Goal: Task Accomplishment & Management: Use online tool/utility

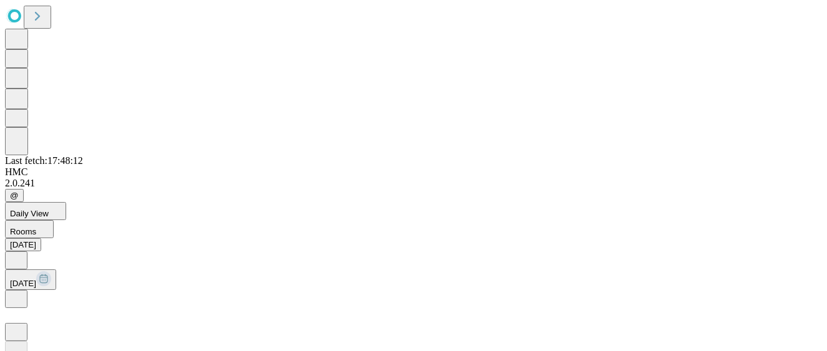
click at [18, 295] on icon at bounding box center [16, 298] width 4 height 6
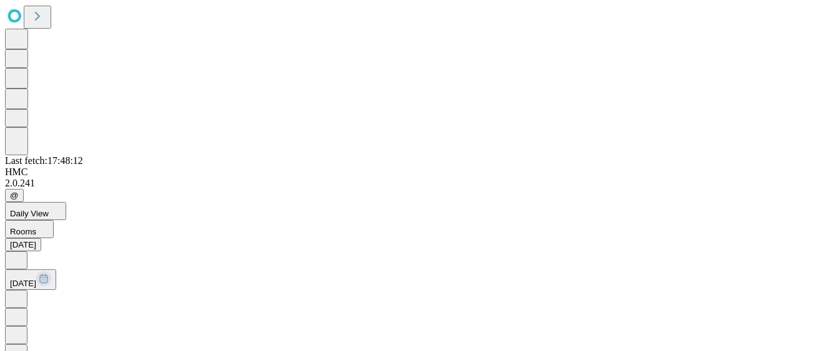
click at [18, 295] on icon at bounding box center [16, 298] width 4 height 6
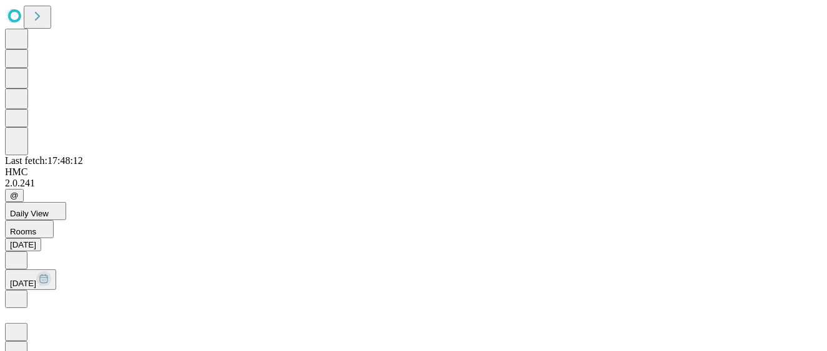
scroll to position [34, 26]
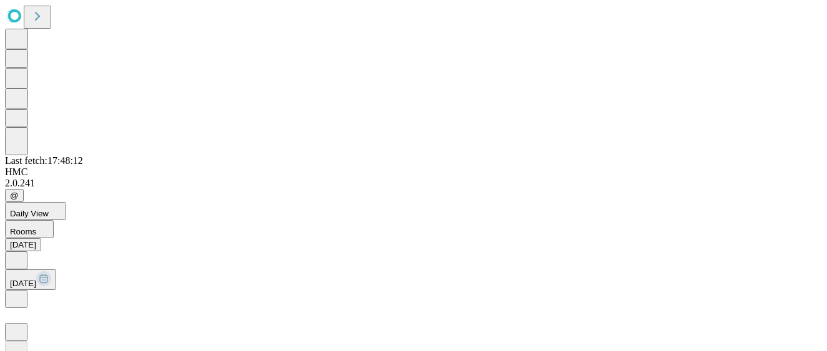
drag, startPoint x: 581, startPoint y: 272, endPoint x: 590, endPoint y: 272, distance: 8.1
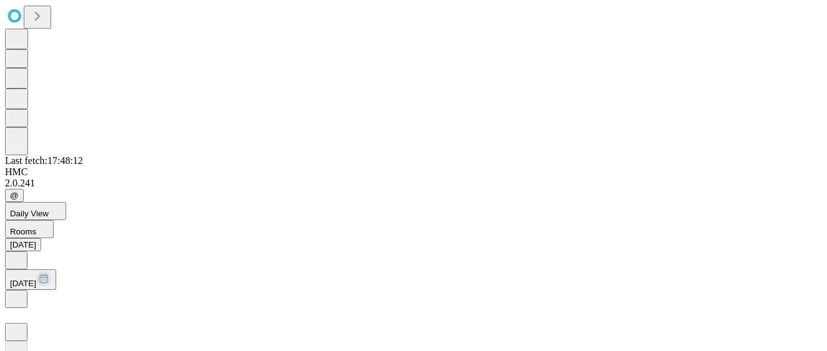
copy span "38"
click at [22, 292] on icon at bounding box center [16, 298] width 12 height 12
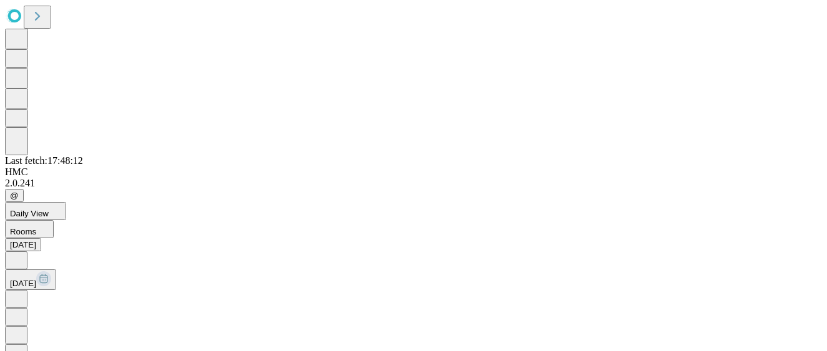
click at [22, 292] on icon at bounding box center [16, 298] width 12 height 12
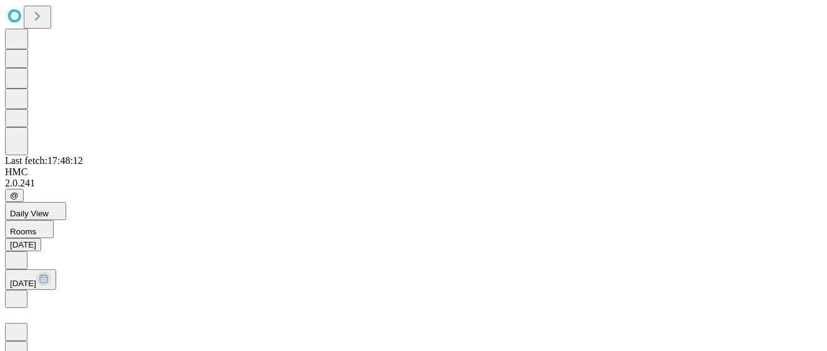
copy span "82"
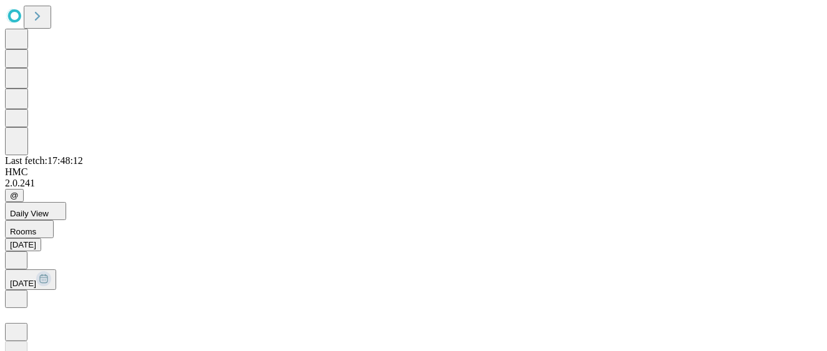
scroll to position [0, 0]
click at [22, 292] on icon at bounding box center [16, 298] width 12 height 12
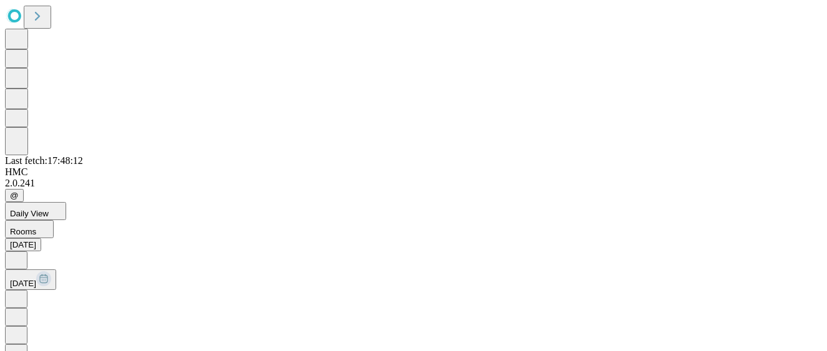
click at [22, 292] on icon at bounding box center [16, 298] width 12 height 12
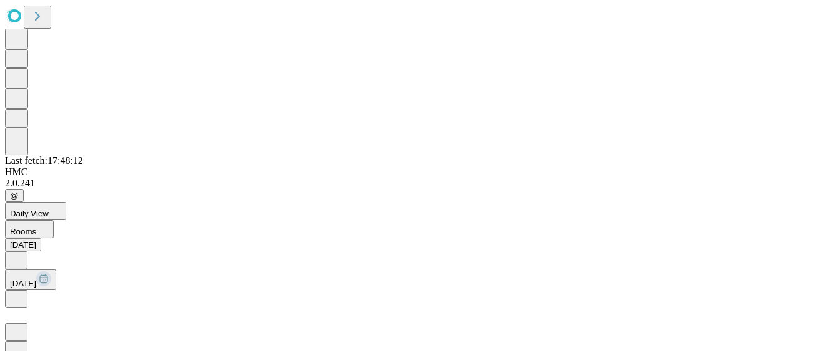
click at [18, 256] on icon at bounding box center [16, 259] width 4 height 6
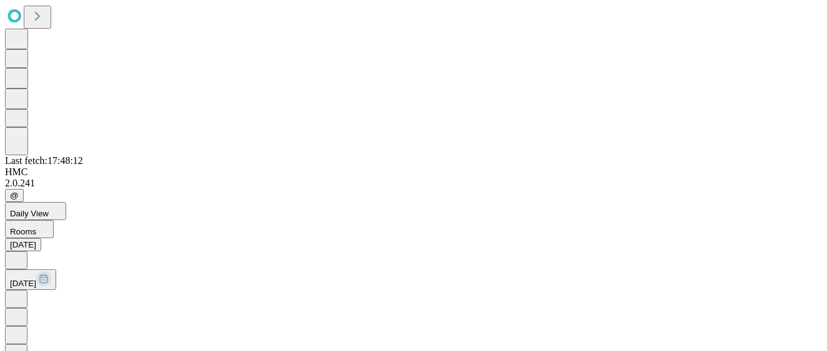
click at [18, 256] on icon at bounding box center [16, 259] width 4 height 6
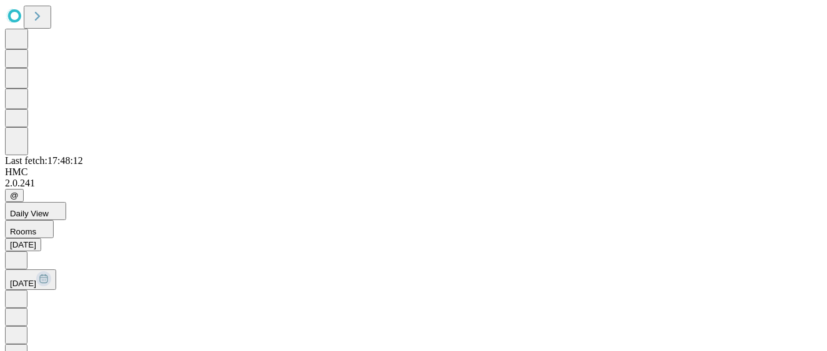
drag, startPoint x: 581, startPoint y: 304, endPoint x: 591, endPoint y: 305, distance: 9.4
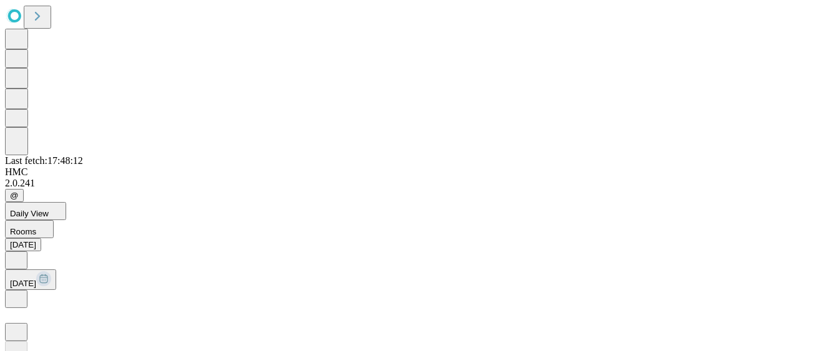
click at [22, 292] on icon at bounding box center [16, 298] width 12 height 12
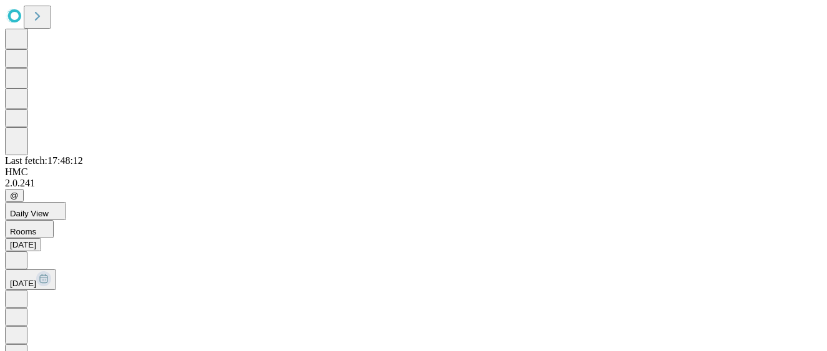
click at [22, 292] on icon at bounding box center [16, 298] width 12 height 12
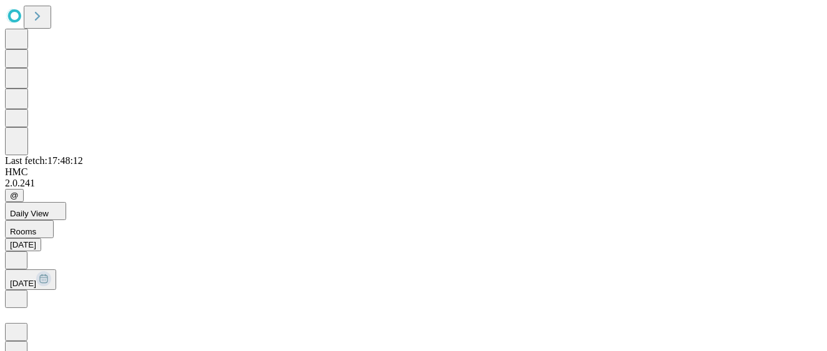
click at [22, 292] on icon at bounding box center [16, 298] width 12 height 12
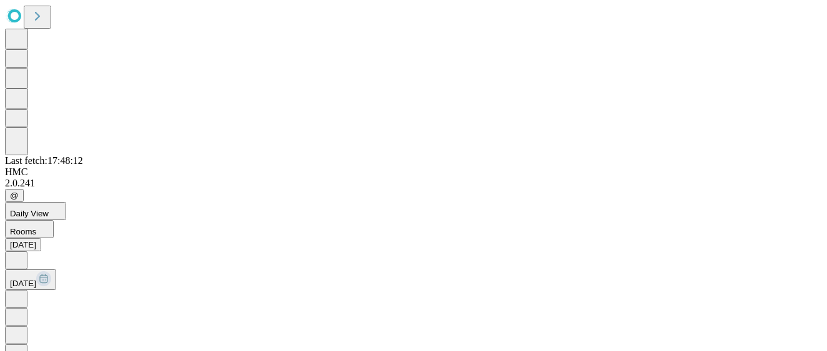
click at [22, 292] on icon at bounding box center [16, 298] width 12 height 12
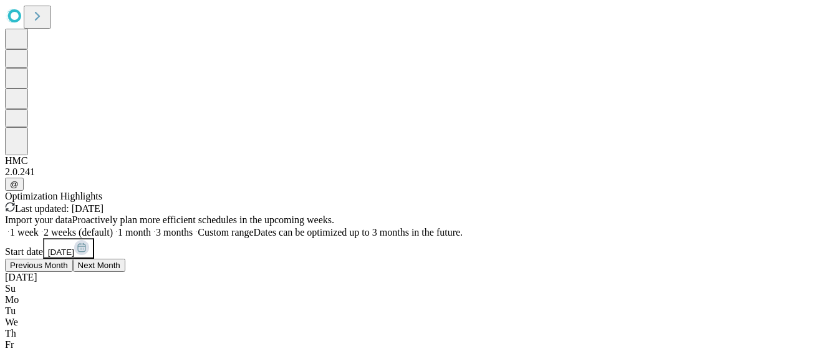
click at [120, 261] on span "Next Month" at bounding box center [99, 265] width 42 height 9
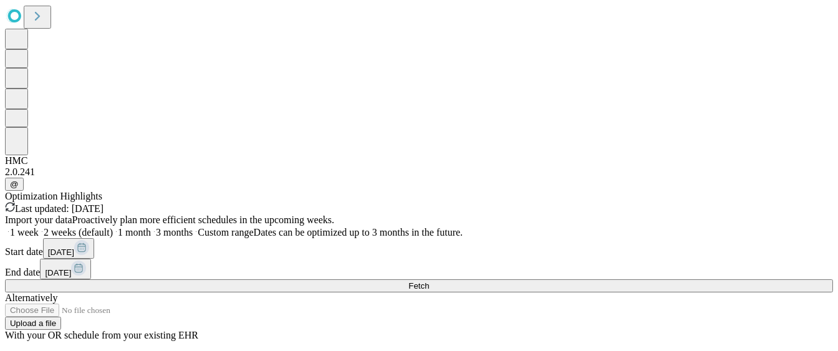
scroll to position [36, 0]
click at [74, 248] on span "[DATE]" at bounding box center [61, 252] width 26 height 9
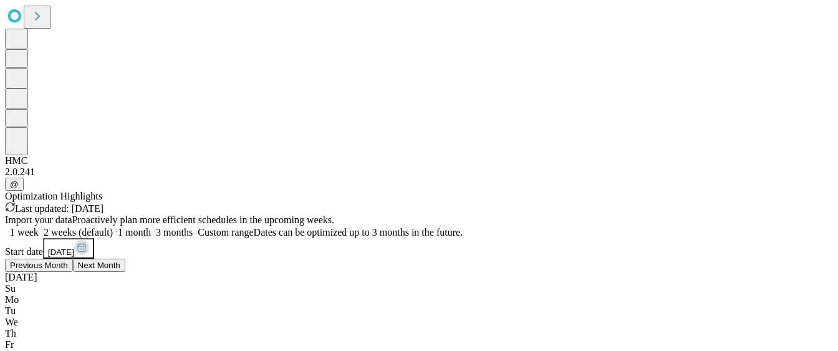
click at [120, 261] on span "Next Month" at bounding box center [99, 265] width 42 height 9
click at [152, 261] on span "Next Month" at bounding box center [131, 265] width 42 height 9
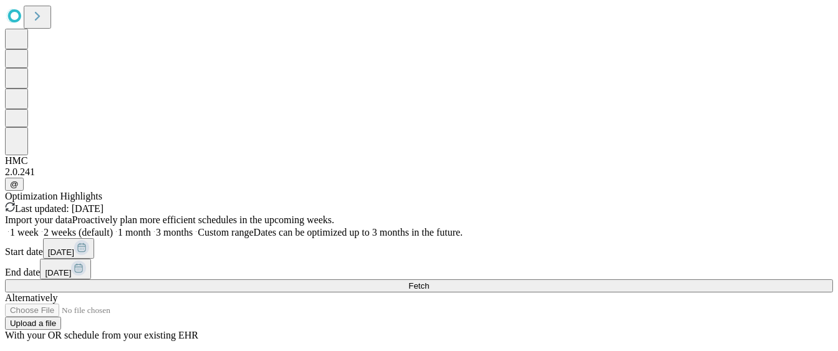
click at [91, 259] on button "[DATE]" at bounding box center [65, 269] width 51 height 21
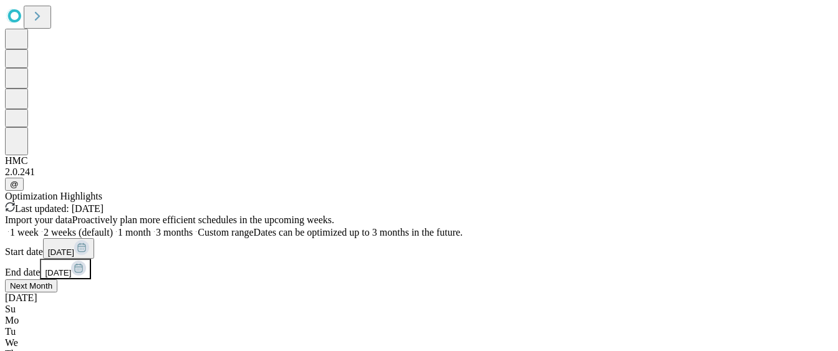
scroll to position [36, 61]
click at [57, 279] on button "Next Month" at bounding box center [31, 285] width 52 height 13
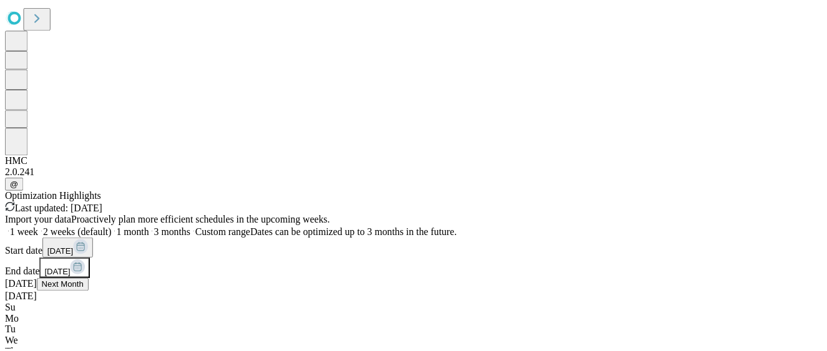
scroll to position [36, 0]
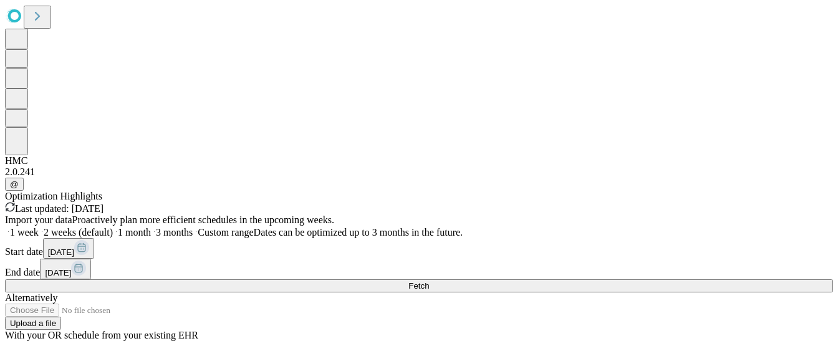
click at [429, 281] on span "Fetch" at bounding box center [419, 285] width 21 height 9
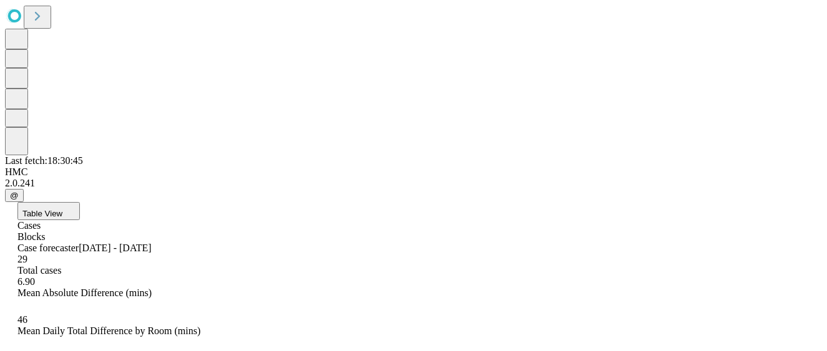
click at [80, 202] on button "Table View" at bounding box center [48, 211] width 62 height 18
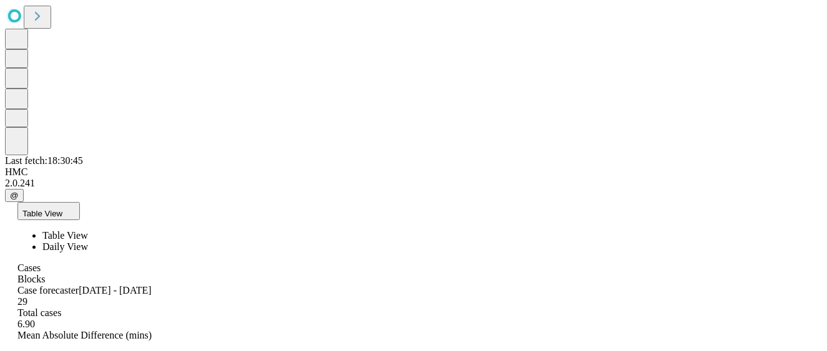
click at [88, 241] on span "Daily View" at bounding box center [65, 246] width 46 height 11
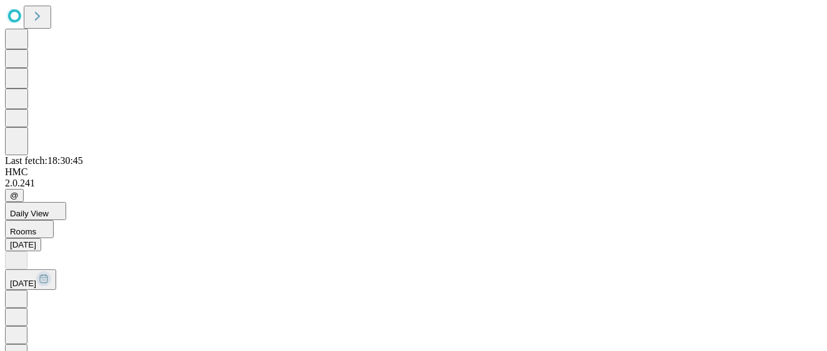
click at [18, 295] on icon at bounding box center [16, 298] width 4 height 6
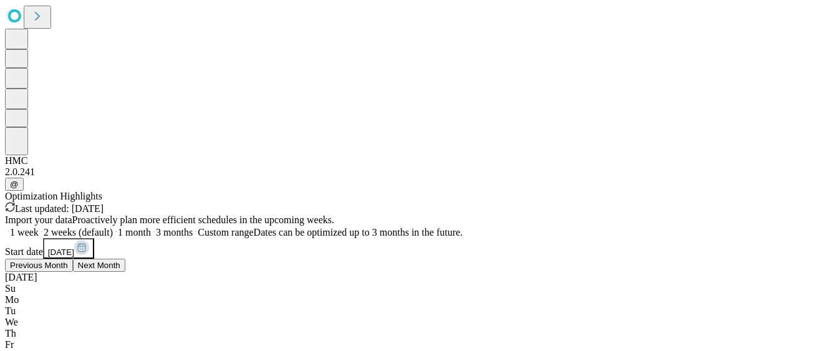
scroll to position [59, 0]
click at [120, 261] on span "Next Month" at bounding box center [99, 265] width 42 height 9
click at [152, 261] on span "Next Month" at bounding box center [131, 265] width 42 height 9
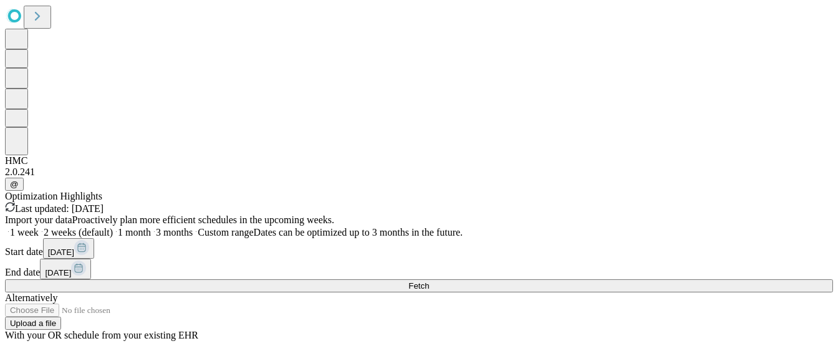
click at [727, 259] on div "End date 09-26-2025" at bounding box center [419, 269] width 828 height 21
click at [91, 259] on button "[DATE]" at bounding box center [65, 269] width 51 height 21
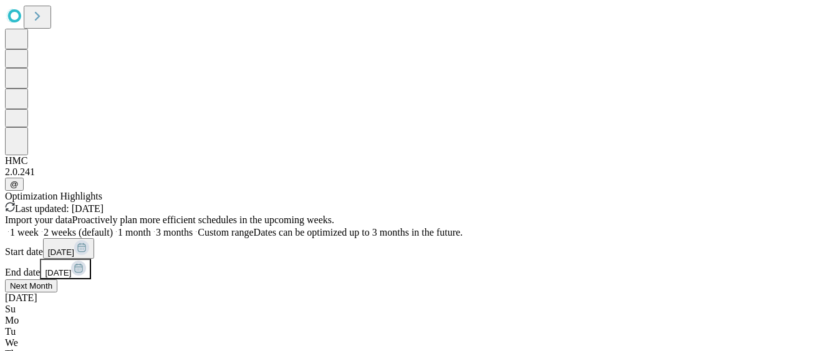
scroll to position [36, 61]
click at [57, 279] on button "Next Month" at bounding box center [31, 285] width 52 height 13
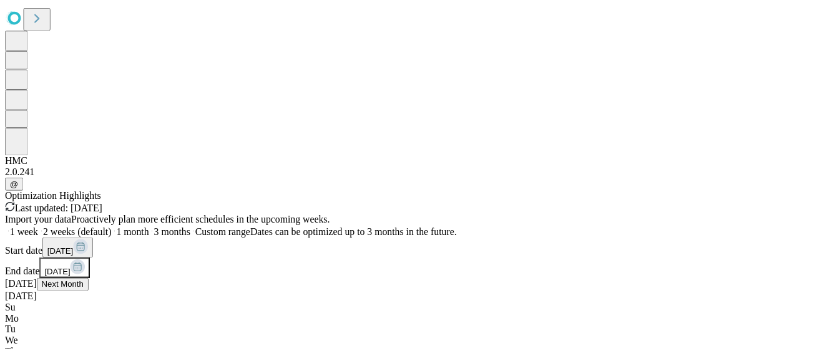
scroll to position [36, 0]
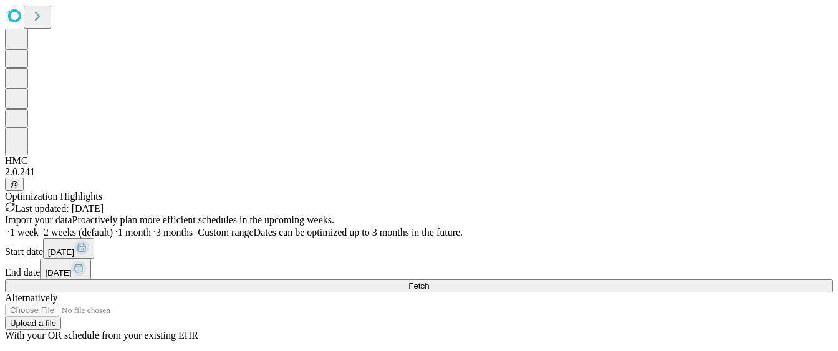
click at [648, 279] on button "Fetch" at bounding box center [419, 285] width 828 height 13
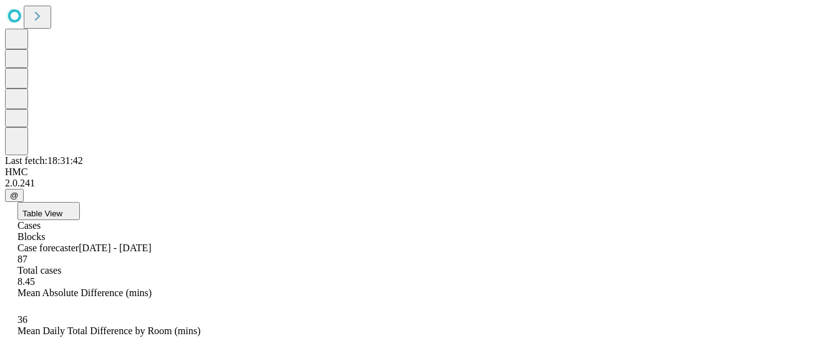
click at [80, 202] on button "Table View" at bounding box center [48, 211] width 62 height 18
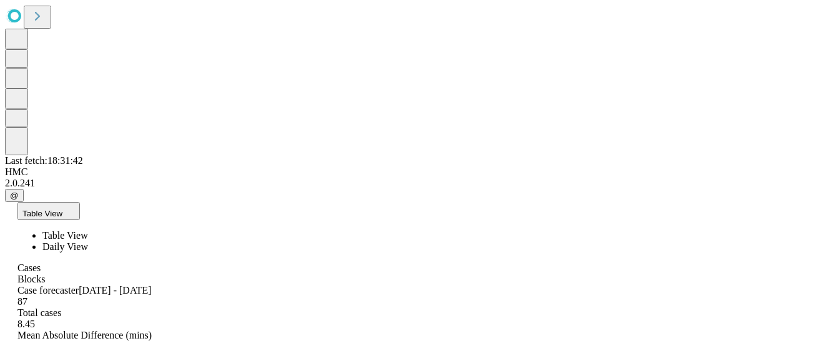
click at [88, 241] on span "Daily View" at bounding box center [65, 246] width 46 height 11
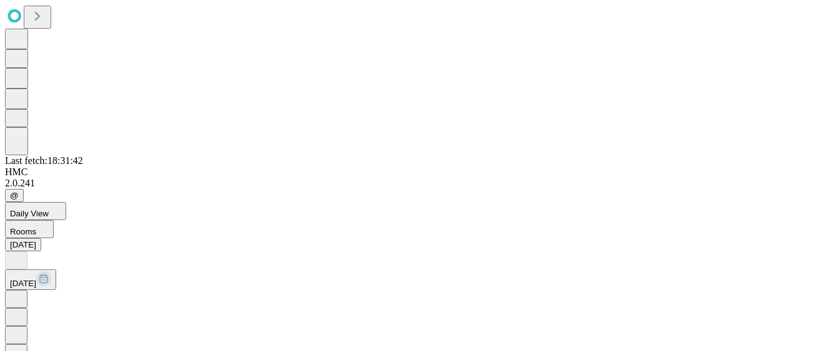
click at [18, 295] on icon at bounding box center [16, 298] width 4 height 6
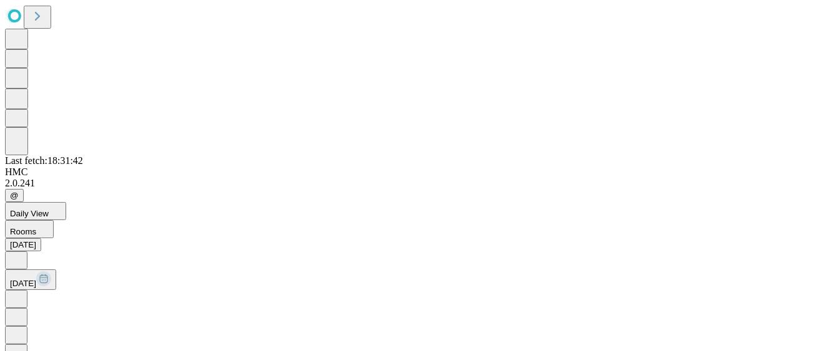
click at [18, 295] on icon at bounding box center [16, 298] width 4 height 6
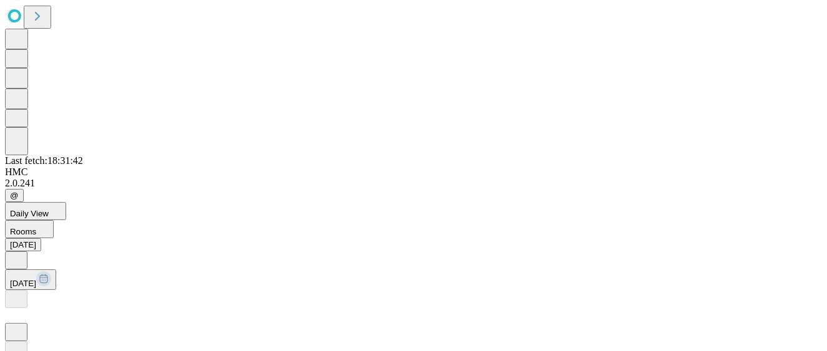
scroll to position [98, 0]
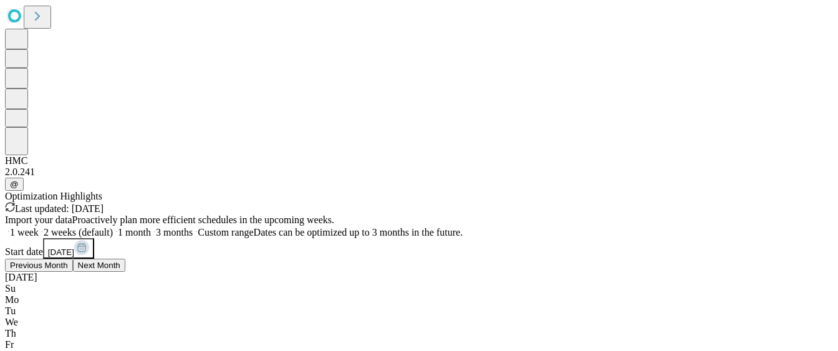
click at [125, 271] on button "Next Month" at bounding box center [99, 265] width 52 height 13
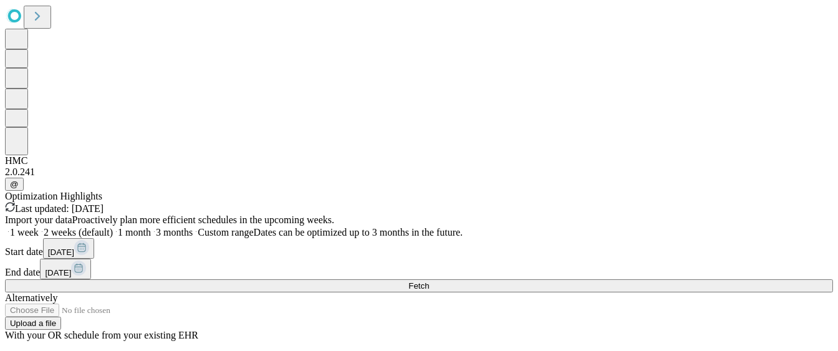
click at [71, 268] on span "[DATE]" at bounding box center [58, 272] width 26 height 9
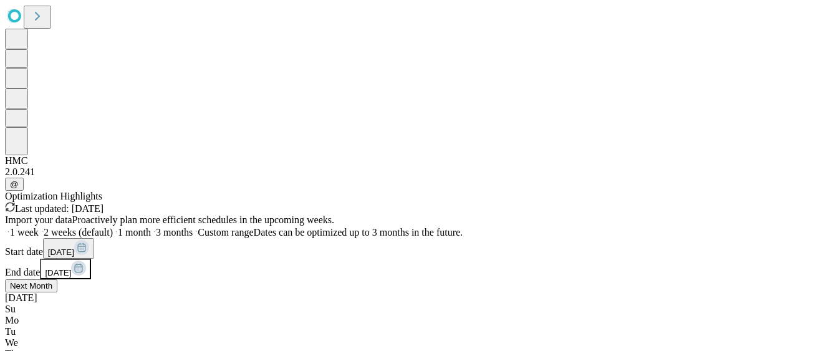
scroll to position [84, 0]
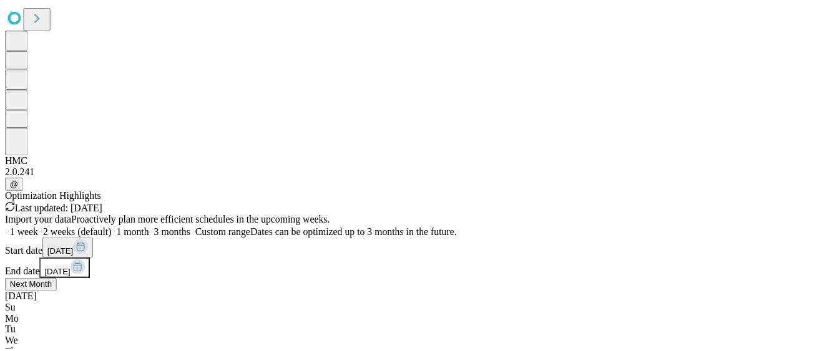
scroll to position [36, 0]
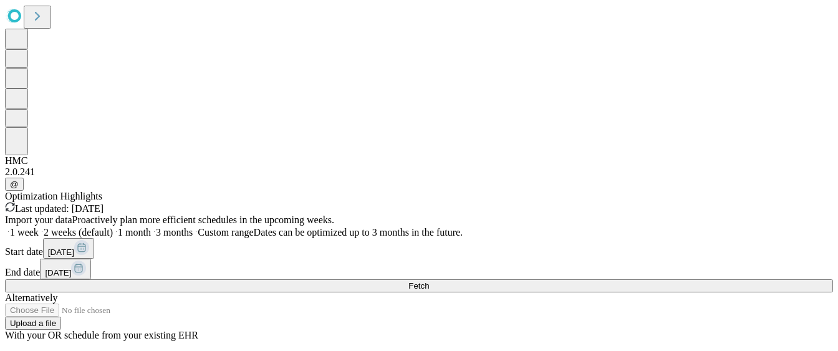
click at [641, 279] on button "Fetch" at bounding box center [419, 285] width 828 height 13
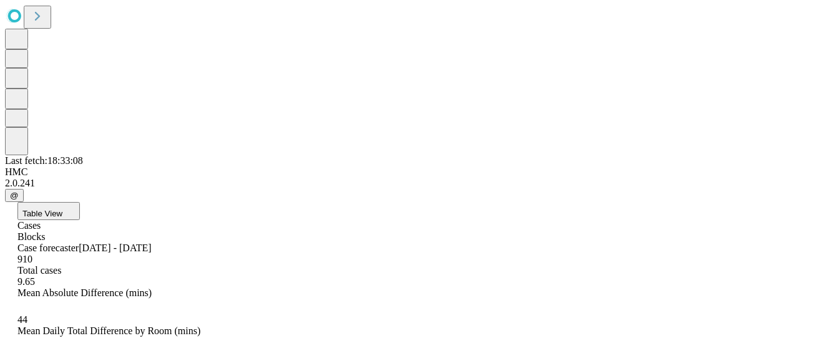
click at [80, 202] on button "Table View" at bounding box center [48, 211] width 62 height 18
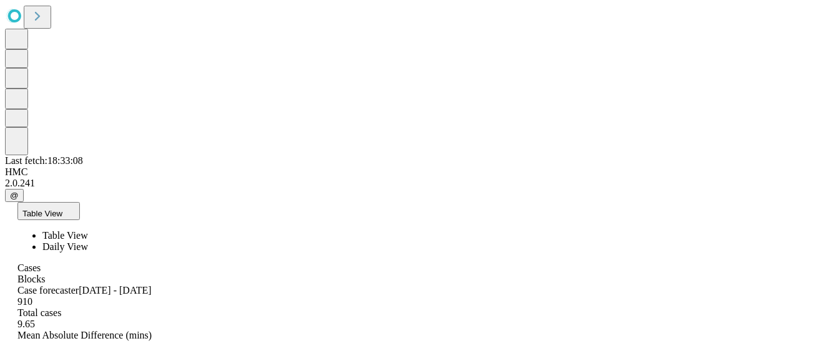
click at [88, 241] on span "Daily View" at bounding box center [65, 246] width 46 height 11
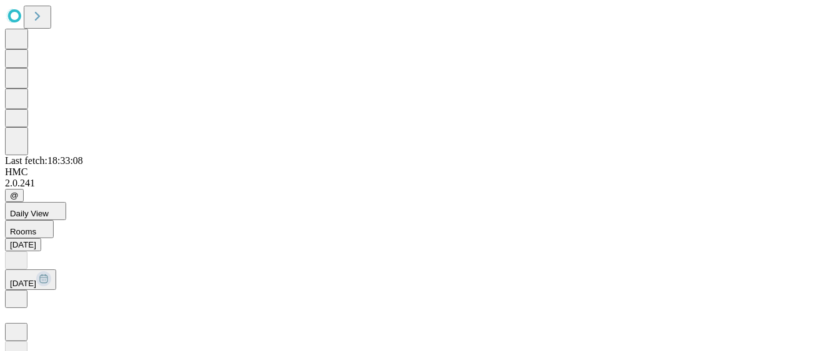
click at [22, 292] on icon at bounding box center [16, 298] width 12 height 12
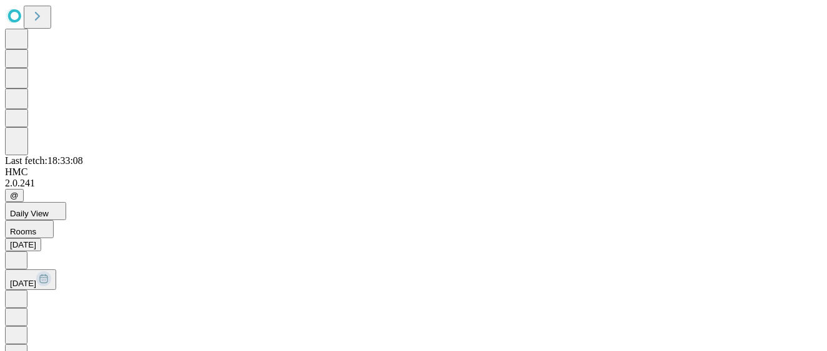
click at [22, 292] on icon at bounding box center [16, 298] width 12 height 12
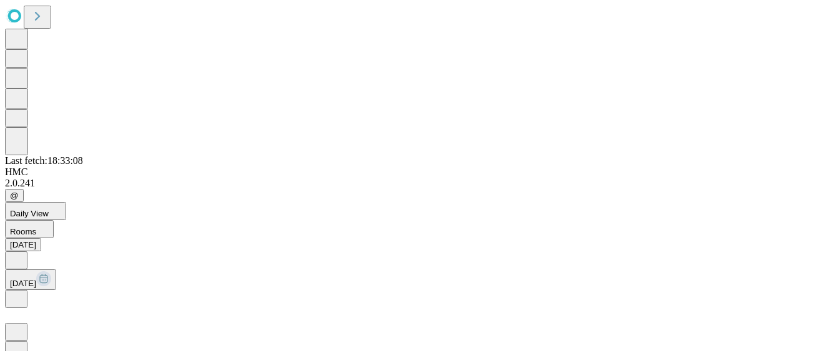
click at [18, 295] on icon at bounding box center [16, 298] width 4 height 6
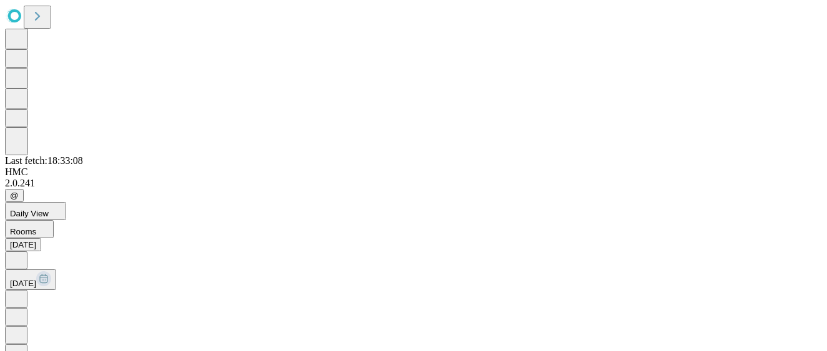
click at [18, 295] on icon at bounding box center [16, 298] width 4 height 6
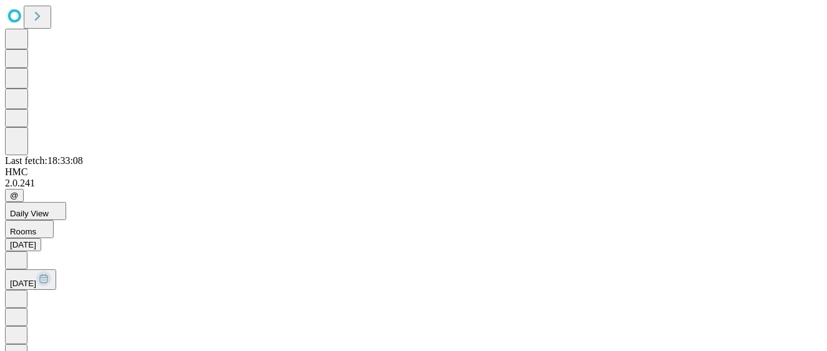
click at [18, 295] on icon at bounding box center [16, 298] width 4 height 6
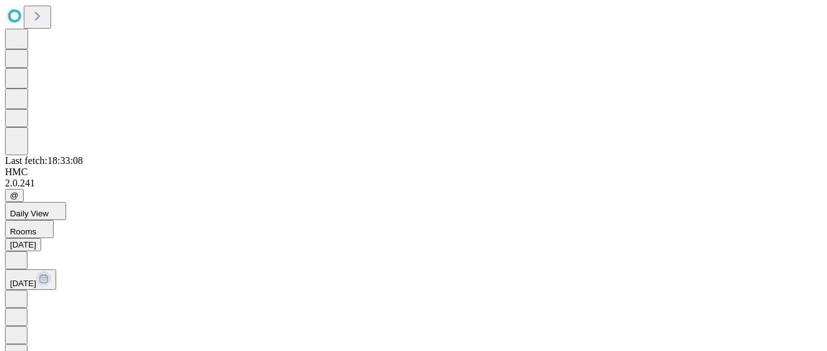
click at [18, 295] on icon at bounding box center [16, 298] width 4 height 6
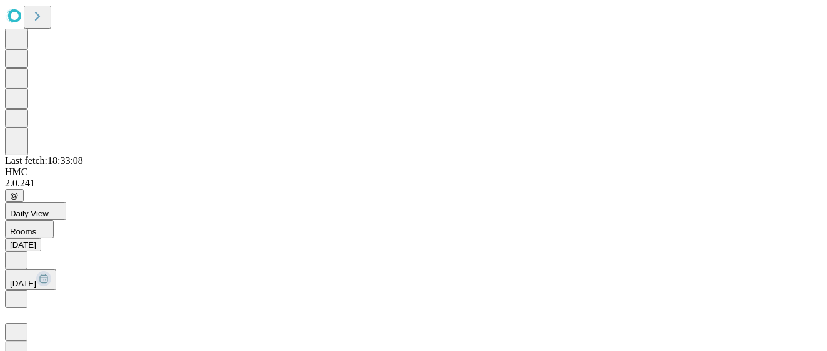
scroll to position [215, 0]
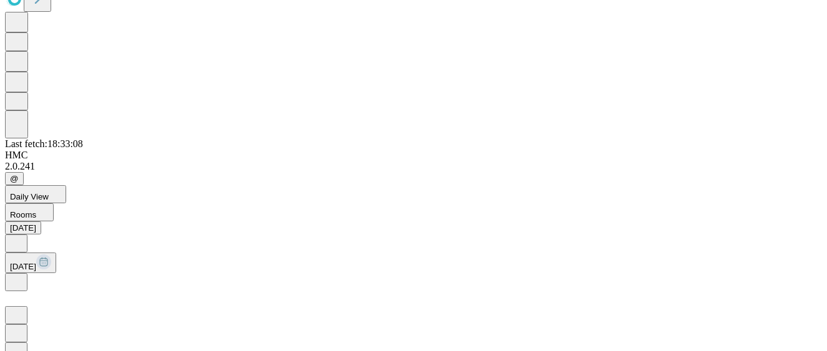
click at [22, 275] on icon at bounding box center [16, 281] width 12 height 12
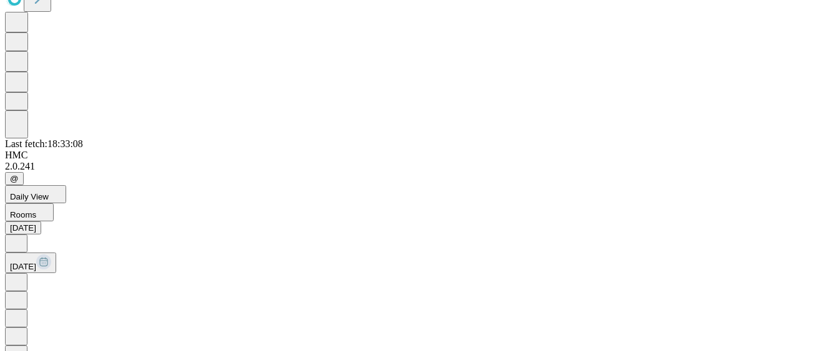
click at [22, 275] on icon at bounding box center [16, 281] width 12 height 12
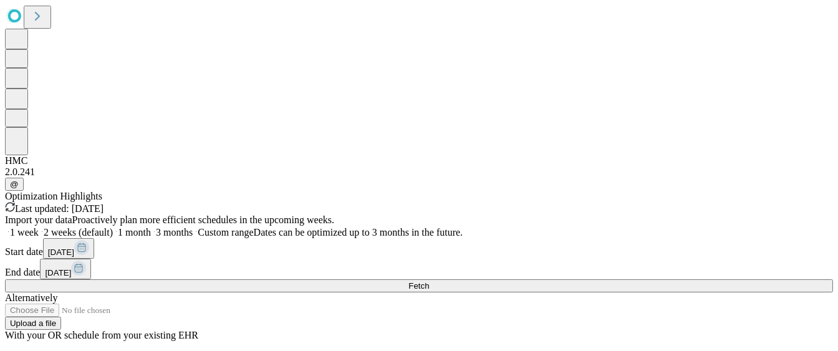
click at [74, 248] on span "[DATE]" at bounding box center [61, 252] width 26 height 9
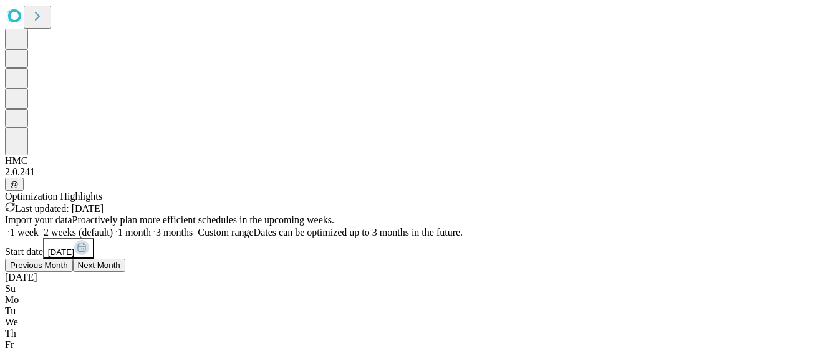
click at [125, 269] on button "Next Month" at bounding box center [99, 265] width 52 height 13
click at [157, 269] on button "Next Month" at bounding box center [131, 265] width 52 height 13
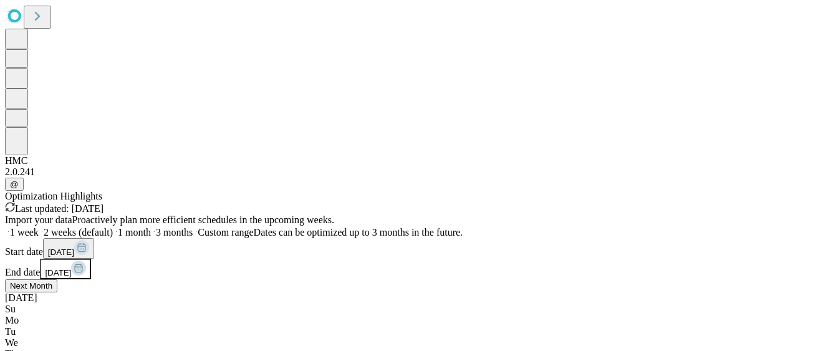
scroll to position [27, 61]
click at [57, 279] on button "Next Month" at bounding box center [31, 285] width 52 height 13
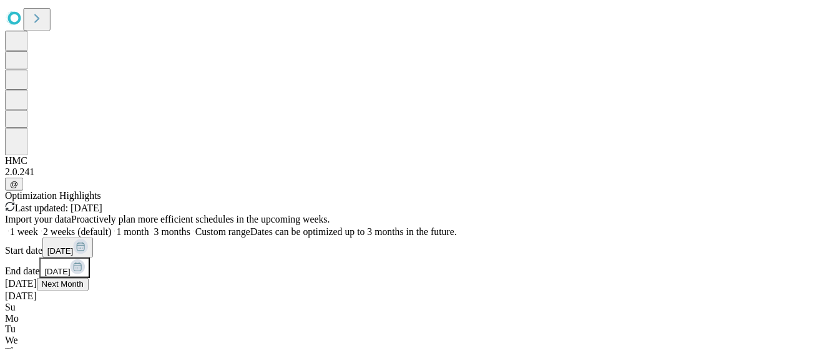
scroll to position [36, 0]
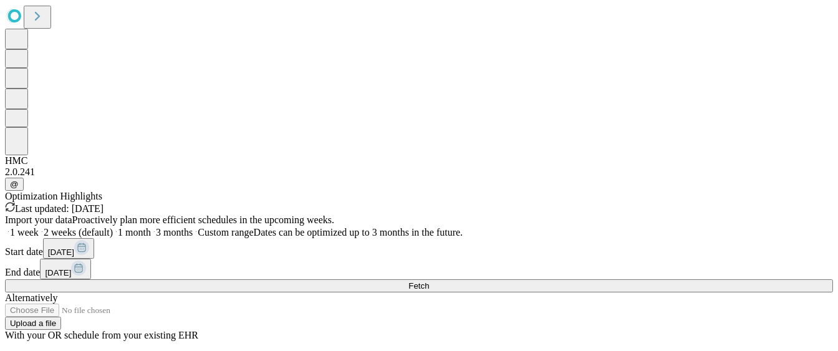
click at [596, 215] on div "Import your data Proactively plan more efficient schedules in the upcoming week…" at bounding box center [419, 278] width 828 height 127
click at [636, 279] on button "Fetch" at bounding box center [419, 285] width 828 height 13
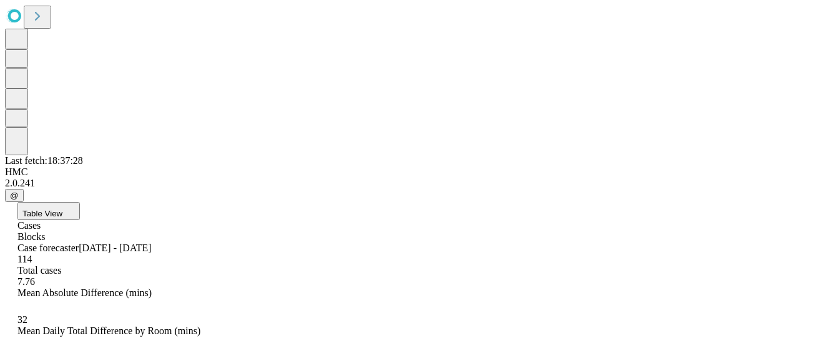
click at [80, 202] on button "Table View" at bounding box center [48, 211] width 62 height 18
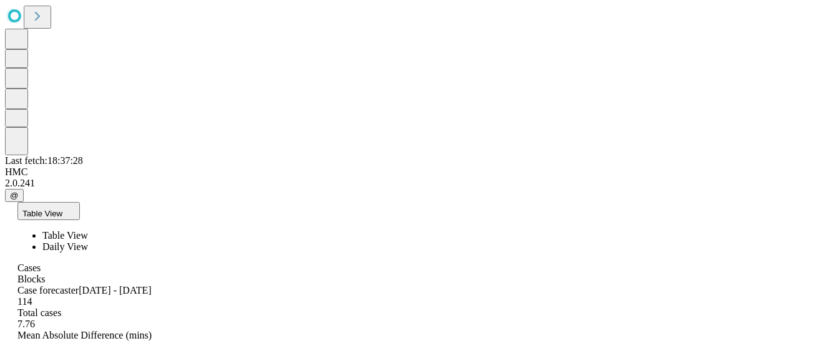
click at [88, 241] on span "Daily View" at bounding box center [65, 246] width 46 height 11
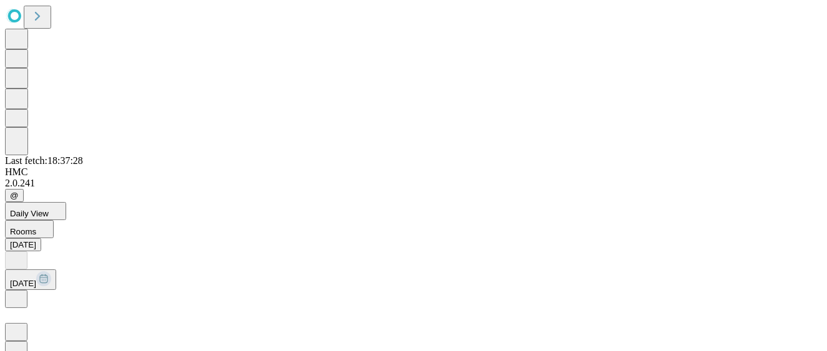
click at [18, 295] on icon at bounding box center [16, 298] width 4 height 6
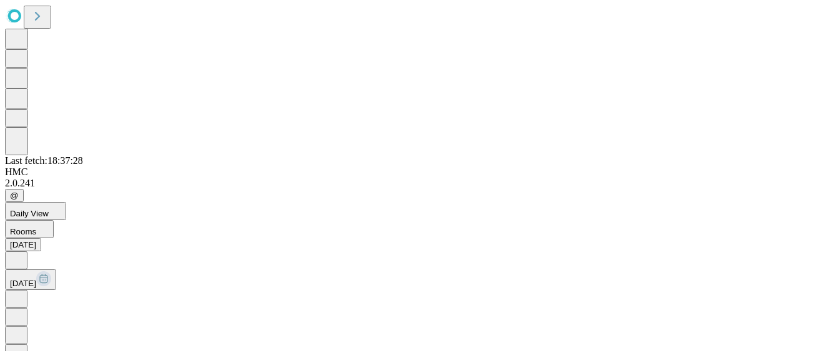
click at [18, 295] on icon at bounding box center [16, 298] width 4 height 6
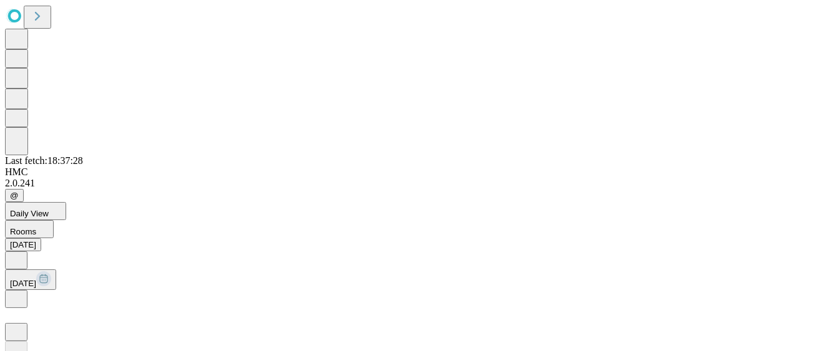
click at [22, 292] on icon at bounding box center [16, 298] width 12 height 12
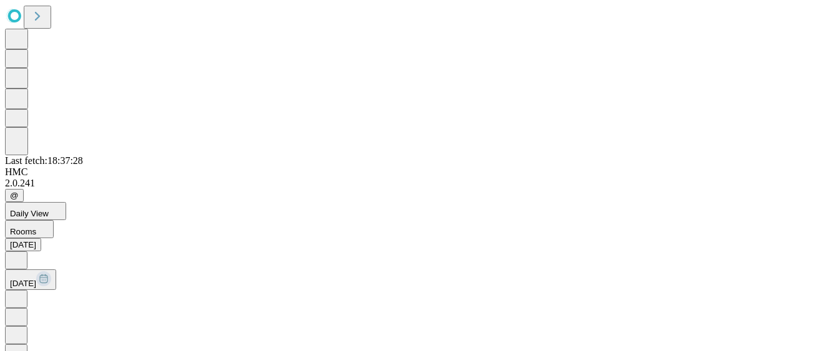
click at [22, 292] on icon at bounding box center [16, 298] width 12 height 12
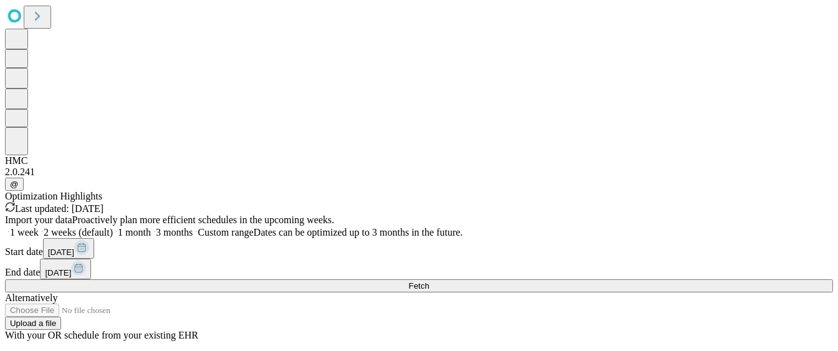
click at [74, 248] on span "[DATE]" at bounding box center [61, 252] width 26 height 9
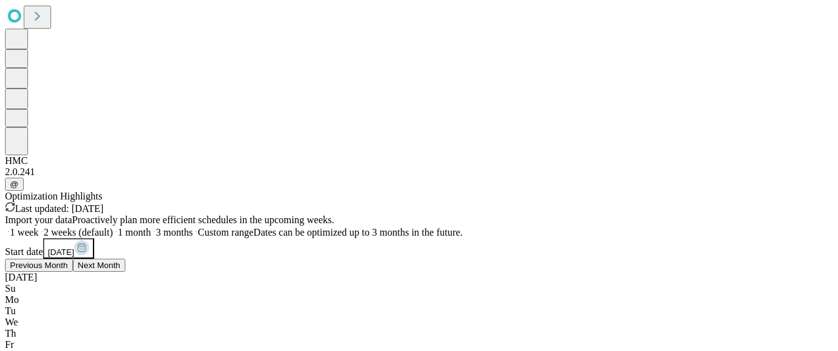
click at [120, 270] on span "Next Month" at bounding box center [99, 265] width 42 height 9
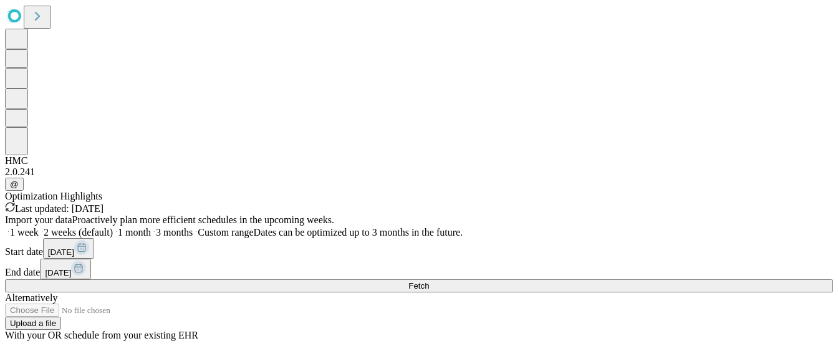
click at [82, 267] on icon at bounding box center [78, 267] width 7 height 0
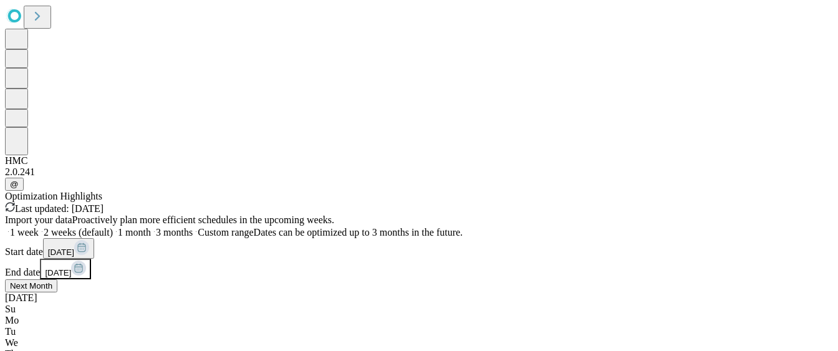
scroll to position [0, 61]
click at [52, 281] on span "Next Month" at bounding box center [31, 285] width 42 height 9
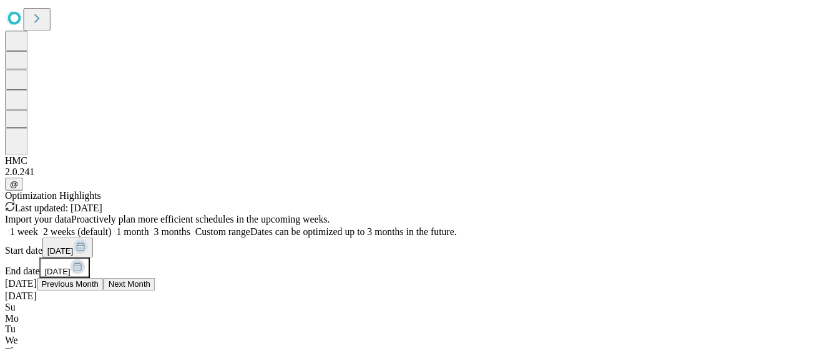
scroll to position [0, 0]
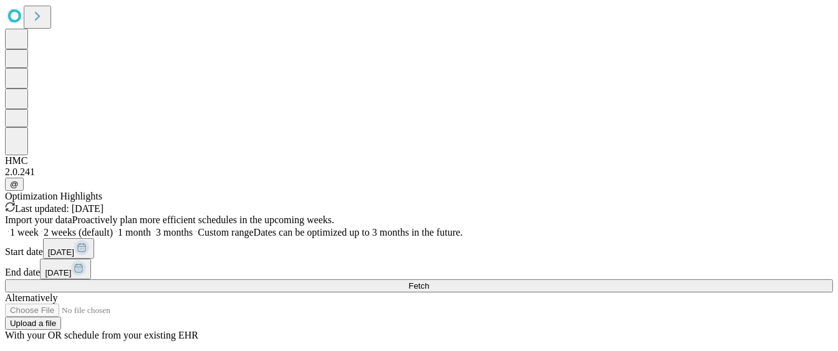
click at [585, 281] on button "Fetch" at bounding box center [419, 285] width 828 height 13
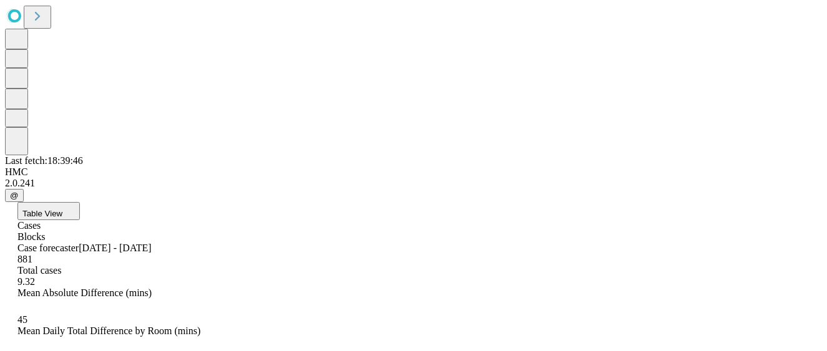
click at [80, 202] on button "Table View" at bounding box center [48, 211] width 62 height 18
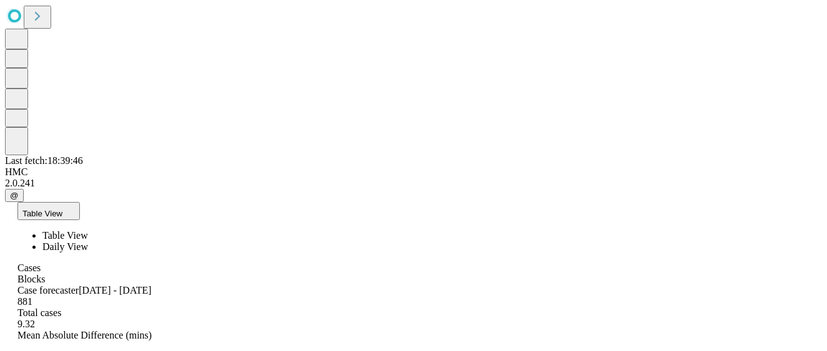
click at [88, 241] on span "Daily View" at bounding box center [65, 246] width 46 height 11
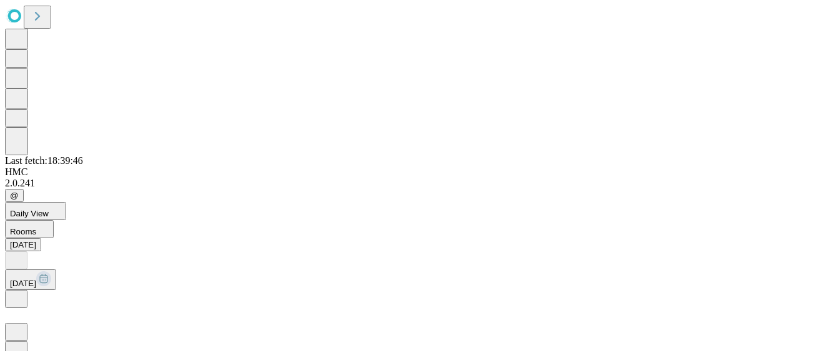
click at [22, 292] on icon at bounding box center [16, 298] width 12 height 12
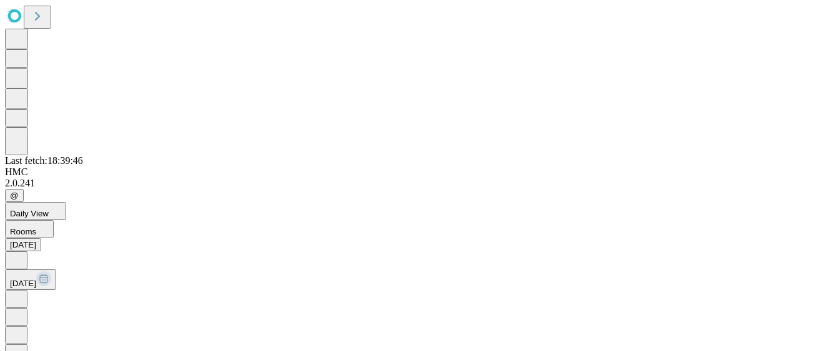
click at [22, 292] on icon at bounding box center [16, 298] width 12 height 12
click at [22, 253] on icon at bounding box center [16, 259] width 12 height 12
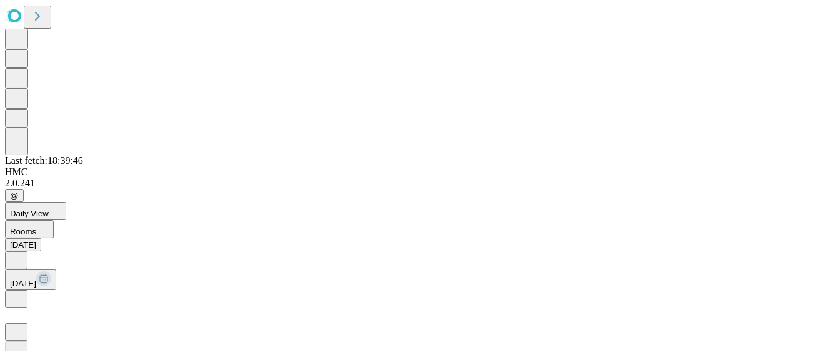
click at [18, 295] on icon at bounding box center [16, 298] width 4 height 6
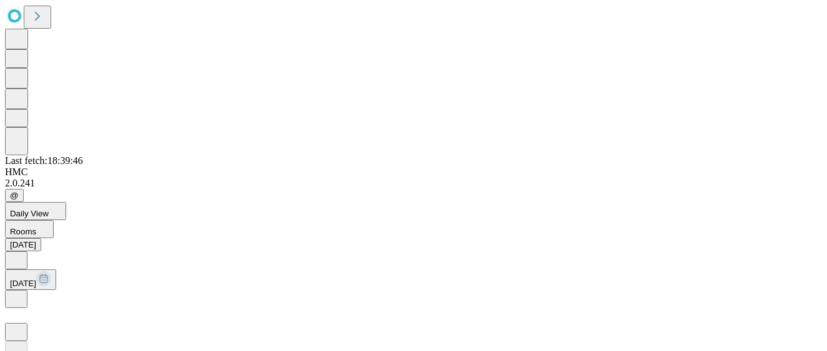
scroll to position [105, 0]
click at [22, 292] on icon at bounding box center [16, 298] width 12 height 12
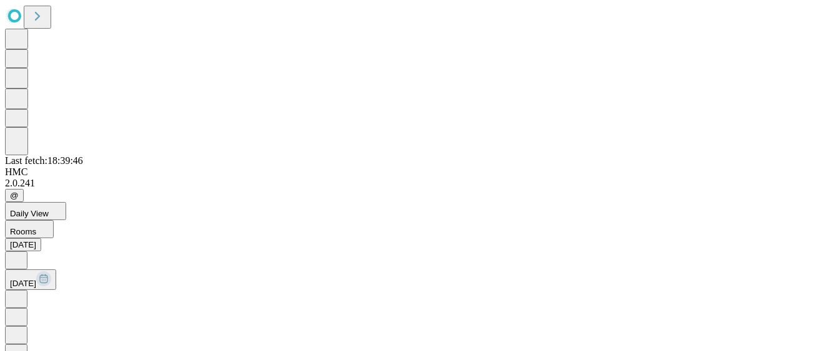
click at [22, 292] on icon at bounding box center [16, 298] width 12 height 12
click at [22, 253] on icon at bounding box center [16, 259] width 12 height 12
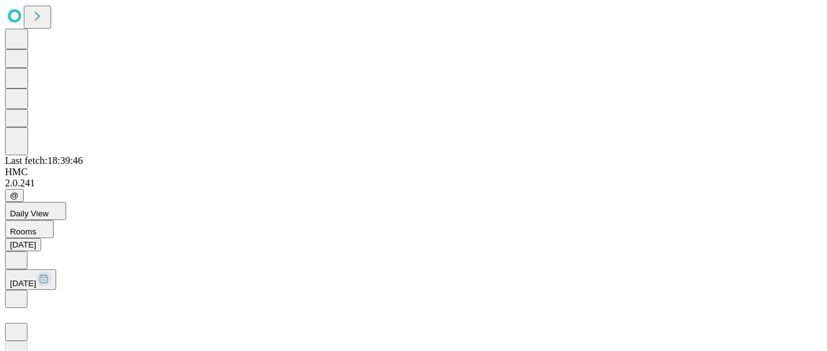
scroll to position [0, 0]
click at [22, 292] on icon at bounding box center [16, 298] width 12 height 12
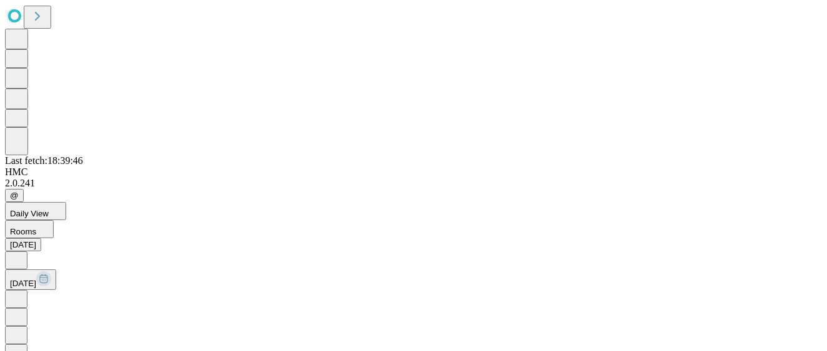
click at [22, 292] on icon at bounding box center [16, 298] width 12 height 12
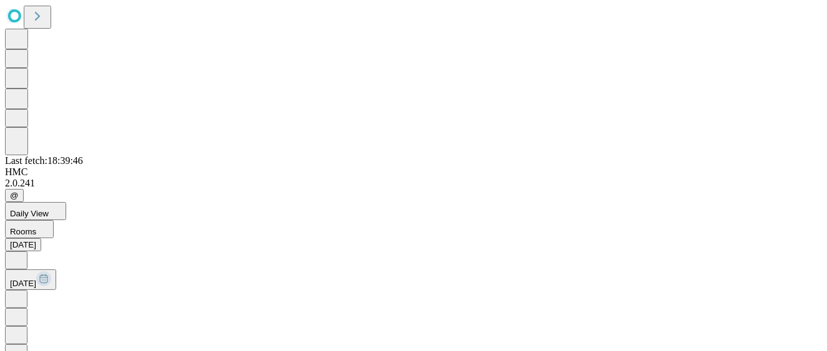
click at [22, 292] on icon at bounding box center [16, 298] width 12 height 12
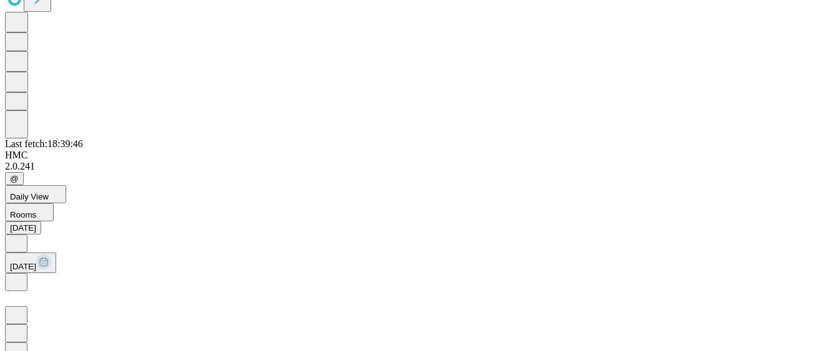
click at [22, 275] on icon at bounding box center [16, 281] width 12 height 12
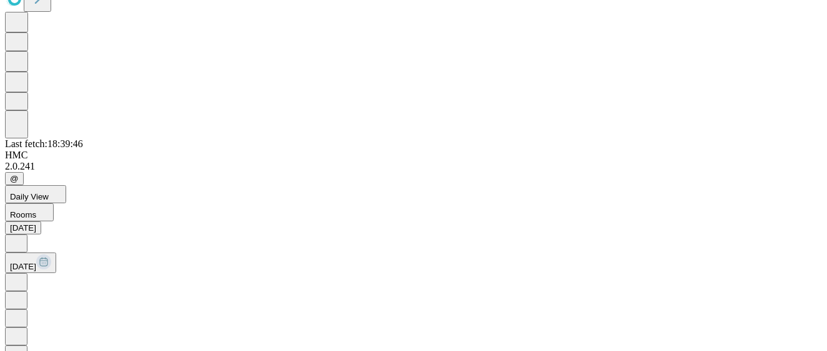
click at [22, 275] on icon at bounding box center [16, 281] width 12 height 12
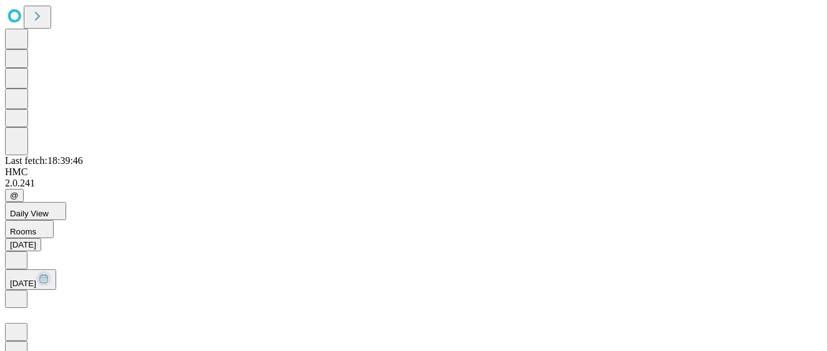
scroll to position [0, 23]
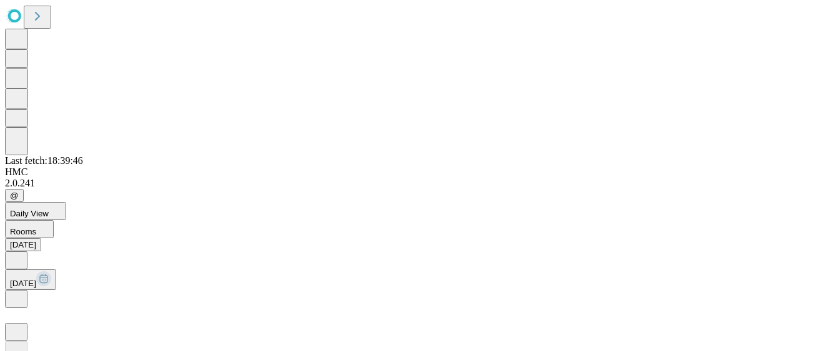
scroll to position [27, 0]
click at [22, 292] on icon at bounding box center [16, 298] width 12 height 12
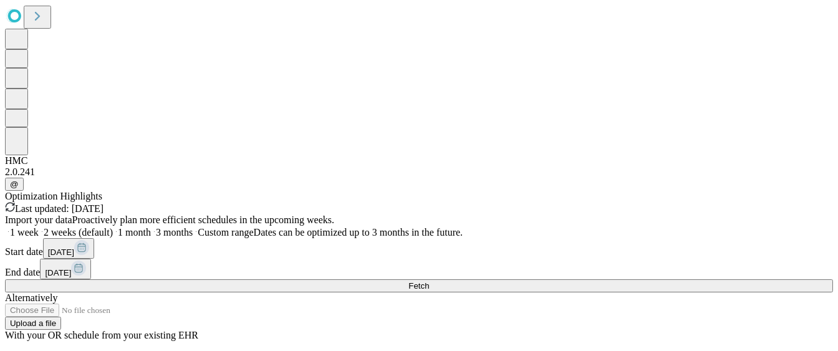
click at [74, 248] on span "[DATE]" at bounding box center [61, 252] width 26 height 9
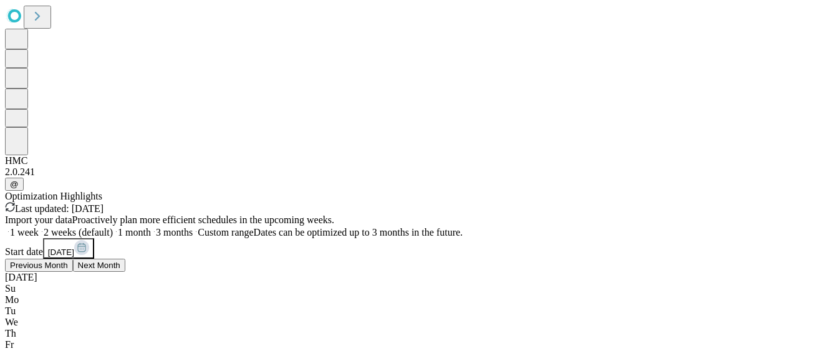
click at [125, 268] on button "Next Month" at bounding box center [99, 265] width 52 height 13
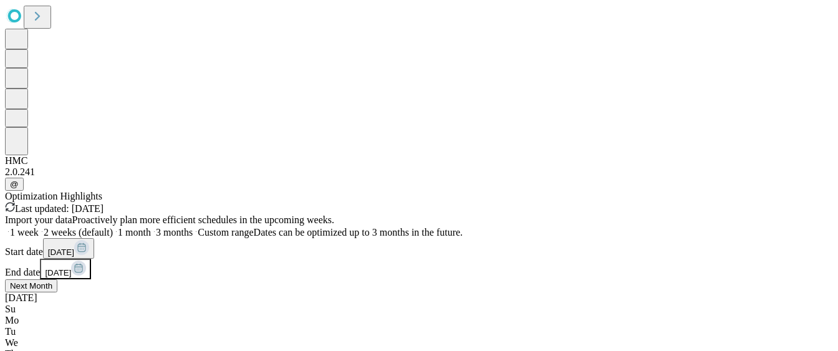
scroll to position [0, 61]
click at [52, 281] on span "Next Month" at bounding box center [31, 285] width 42 height 9
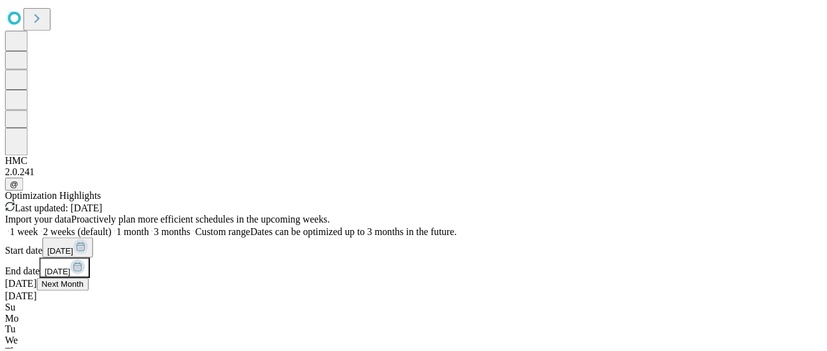
scroll to position [36, 0]
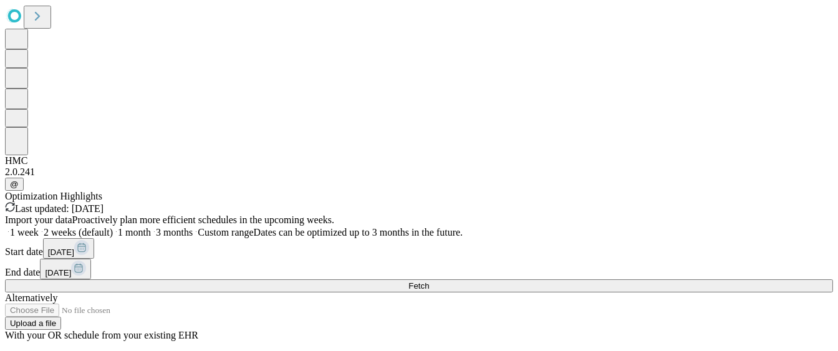
click at [789, 191] on div "Optimization Highlights Last updated: [DATE] Import your data Proactively plan …" at bounding box center [419, 266] width 828 height 150
click at [702, 279] on button "Fetch" at bounding box center [419, 285] width 828 height 13
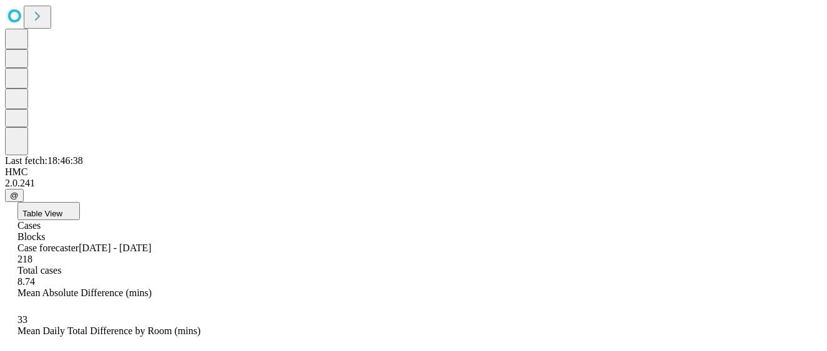
click at [80, 202] on button "Table View" at bounding box center [48, 211] width 62 height 18
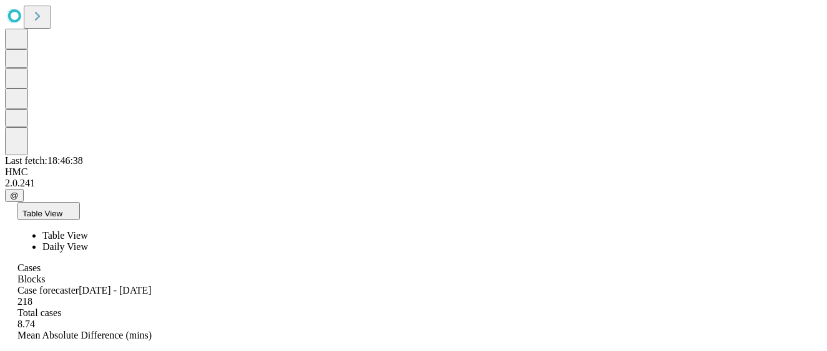
click at [88, 241] on span "Daily View" at bounding box center [65, 246] width 46 height 11
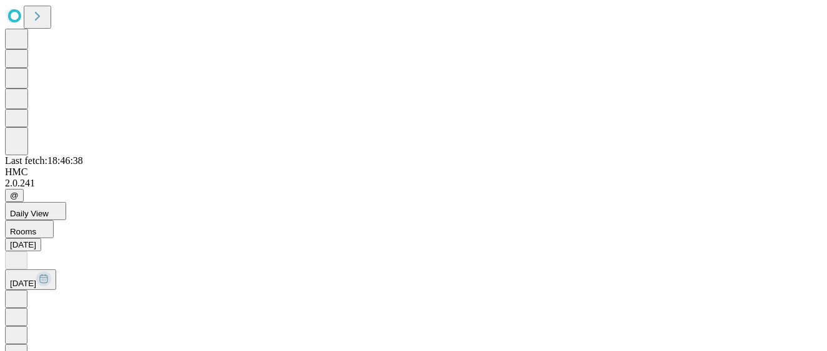
click at [27, 290] on button at bounding box center [16, 299] width 22 height 18
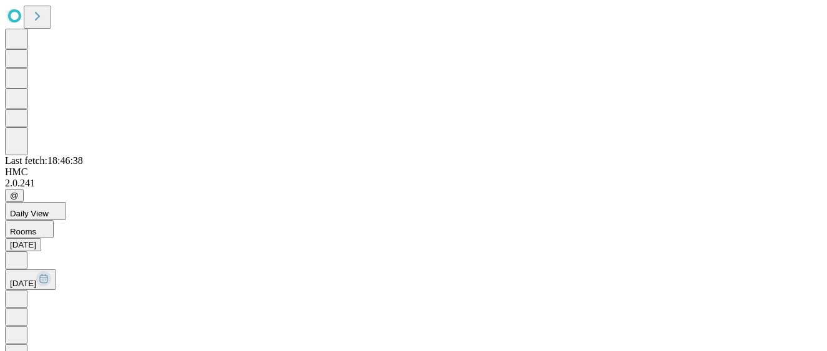
click at [27, 290] on button at bounding box center [16, 299] width 22 height 18
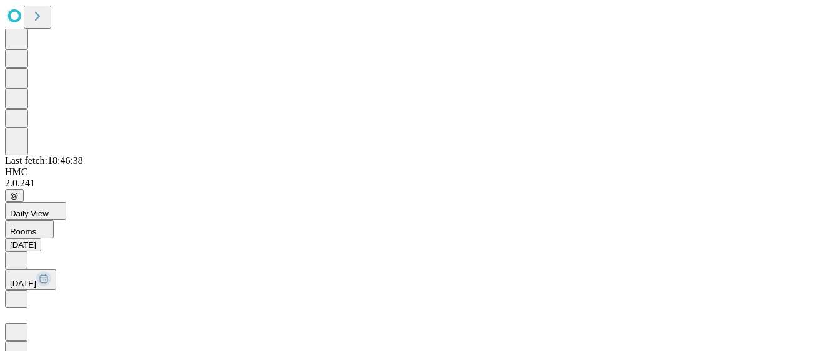
click at [22, 292] on icon at bounding box center [16, 298] width 12 height 12
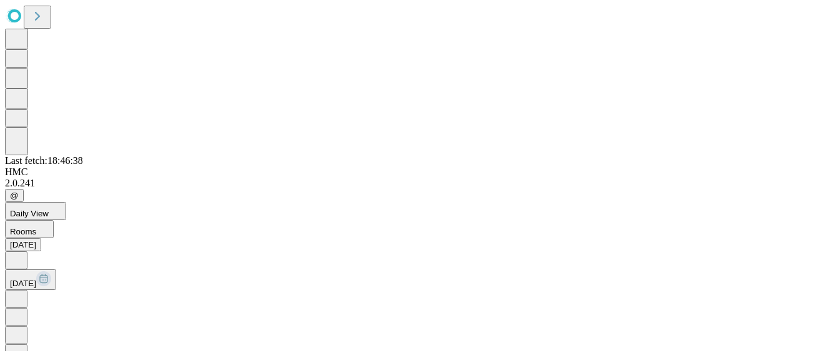
click at [22, 292] on icon at bounding box center [16, 298] width 12 height 12
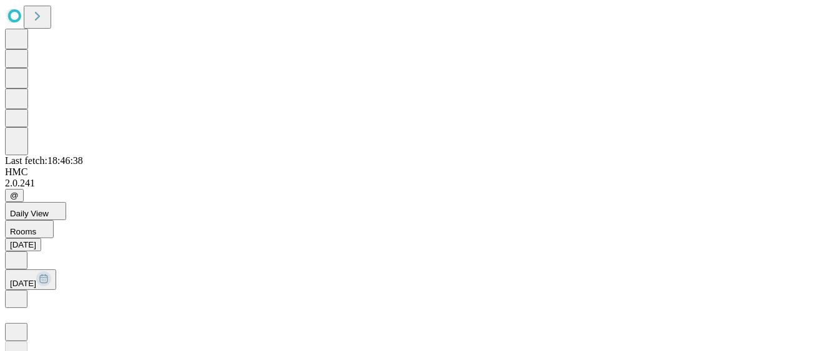
scroll to position [17, 0]
